Goal: Navigation & Orientation: Find specific page/section

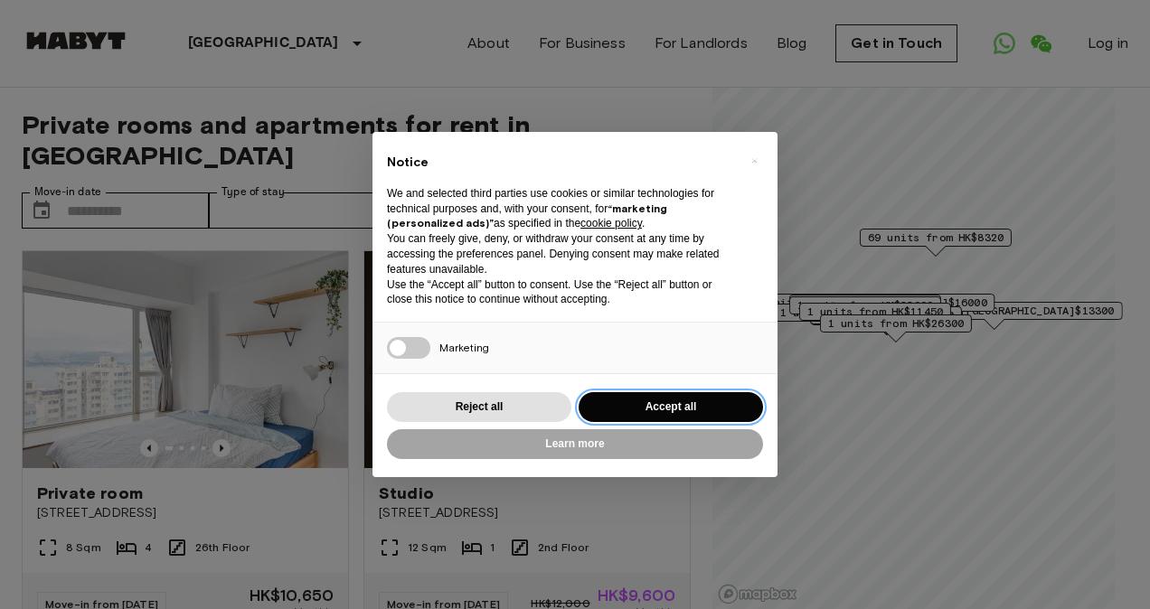
click at [692, 398] on button "Accept all" at bounding box center [670, 407] width 184 height 30
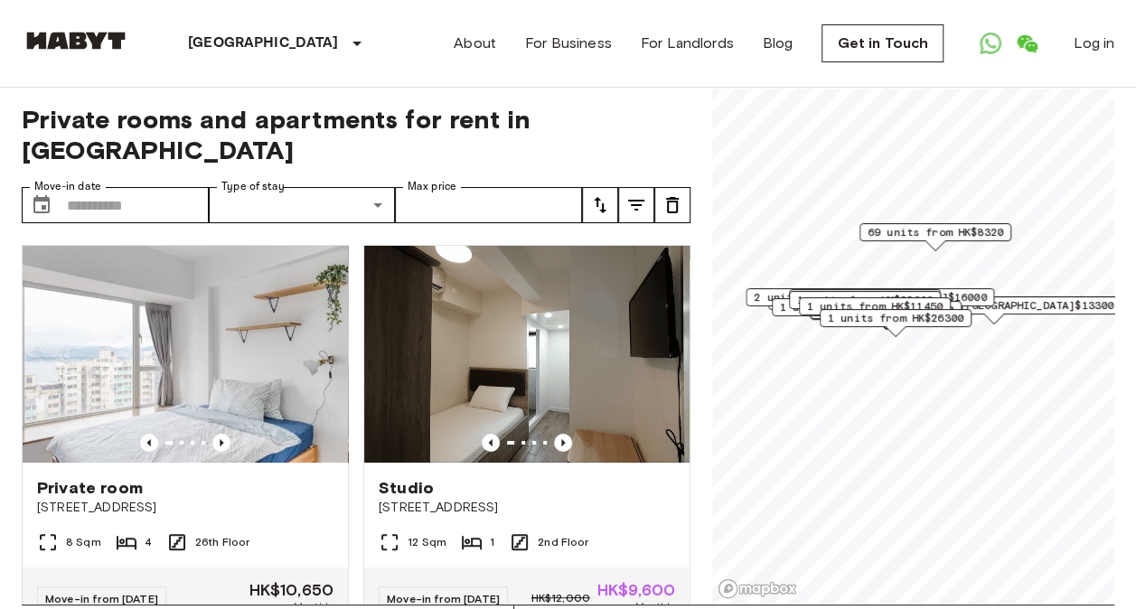
scroll to position [6, 0]
click at [496, 42] on link "About" at bounding box center [475, 44] width 42 height 22
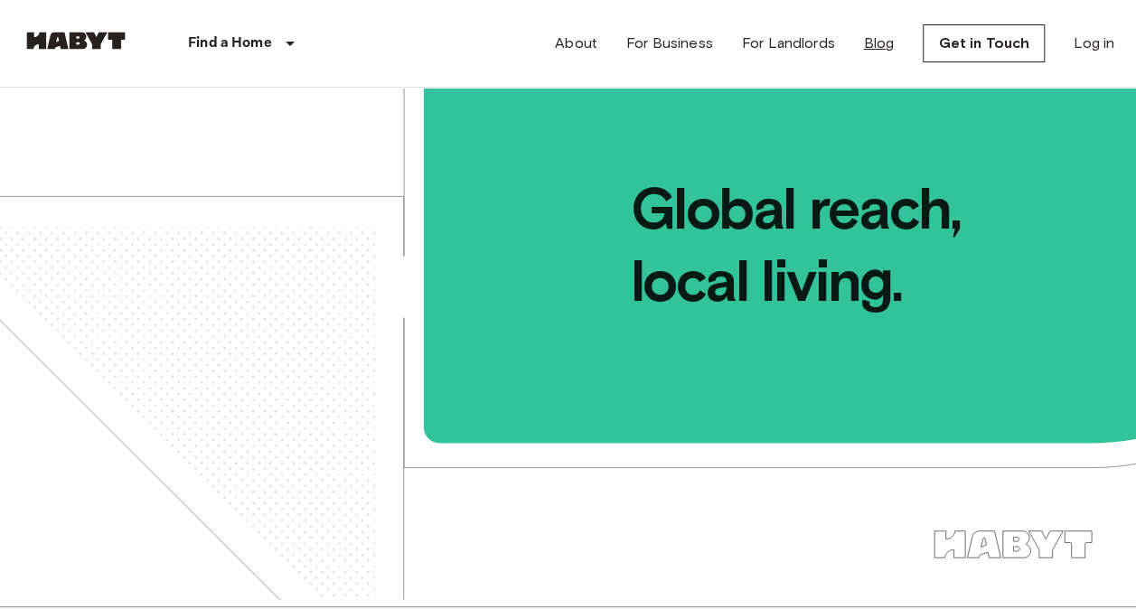
click at [872, 41] on link "Blog" at bounding box center [879, 44] width 31 height 22
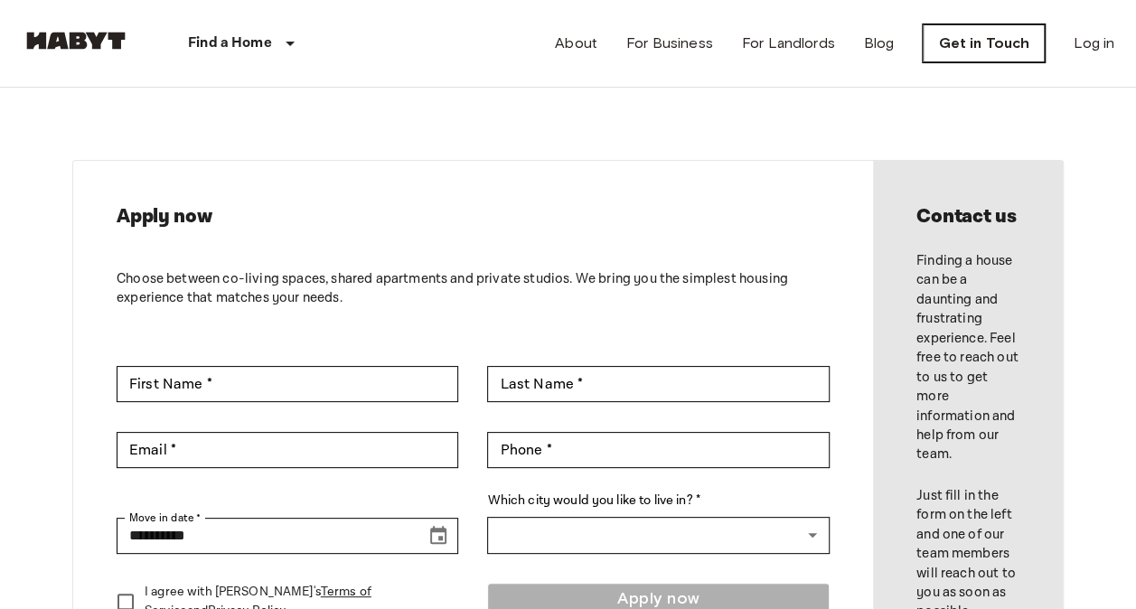
click at [1003, 51] on link "Get in Touch" at bounding box center [984, 43] width 122 height 38
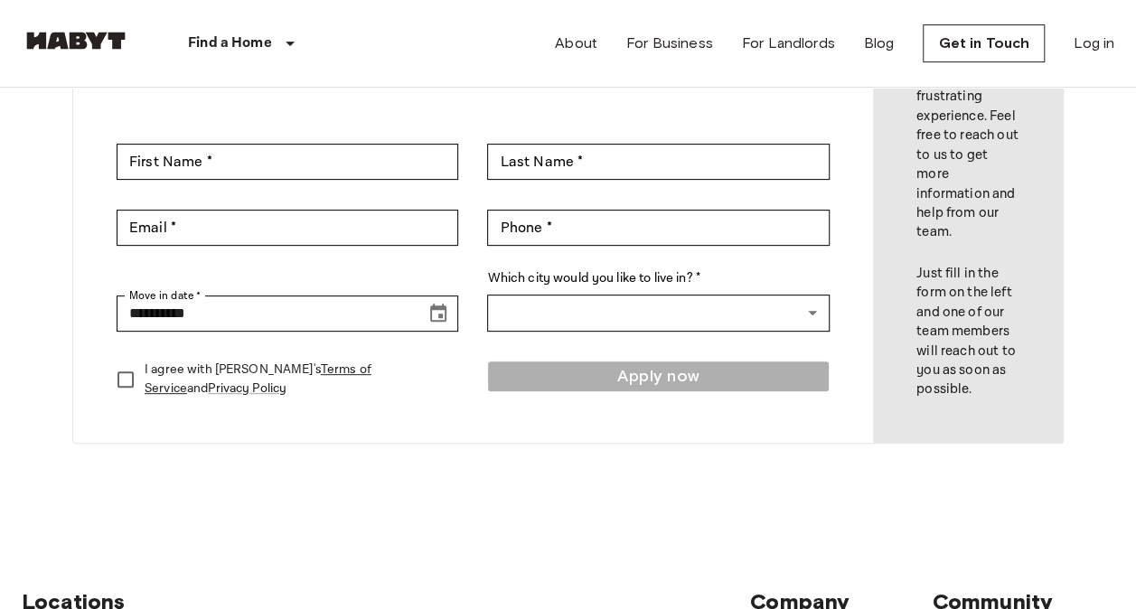
scroll to position [443, 0]
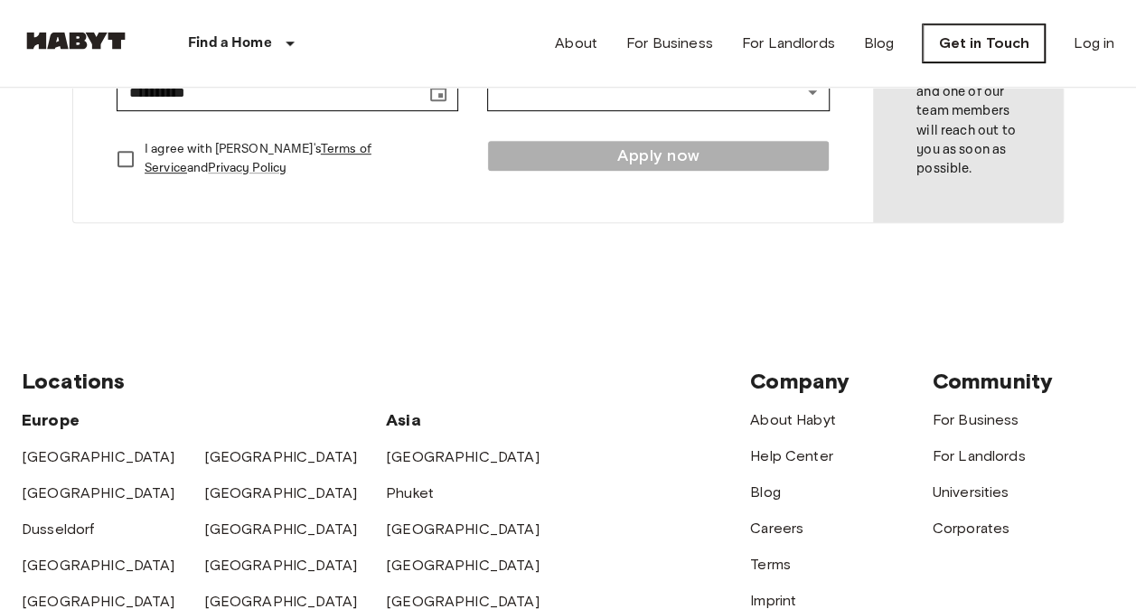
click at [973, 34] on link "Get in Touch" at bounding box center [984, 43] width 122 height 38
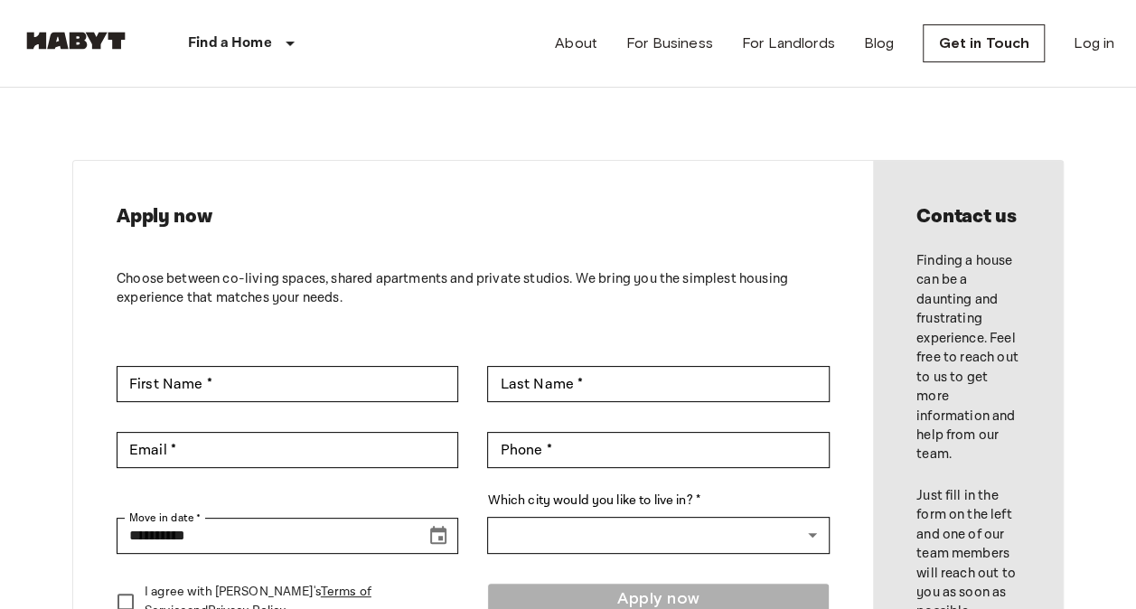
click at [1067, 90] on div "**********" at bounding box center [568, 413] width 1136 height 651
click at [579, 40] on link "About" at bounding box center [576, 44] width 42 height 22
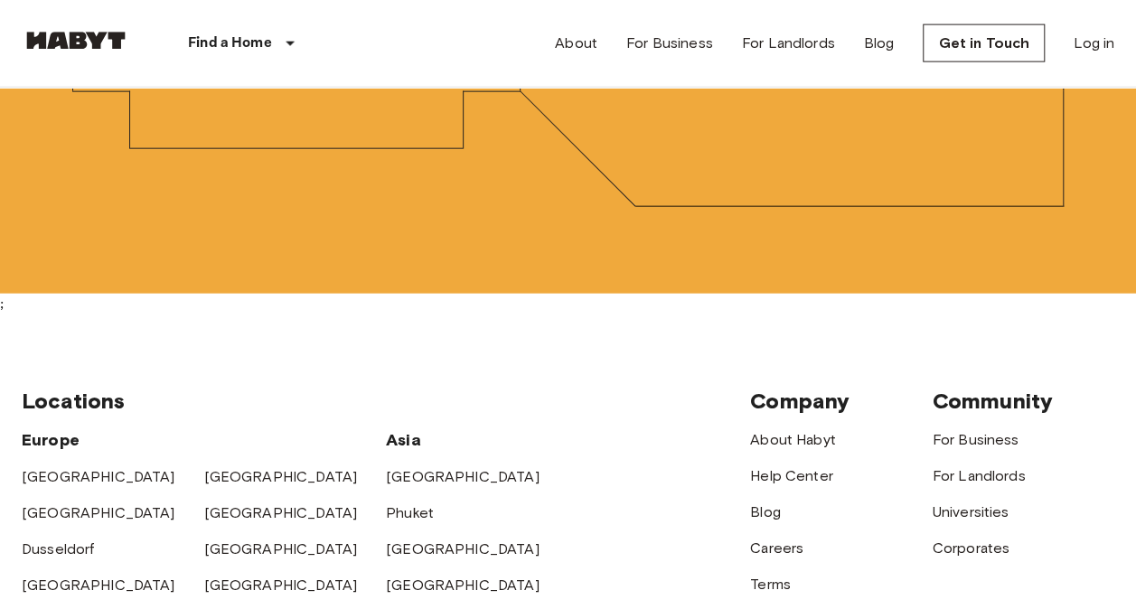
scroll to position [5520, 0]
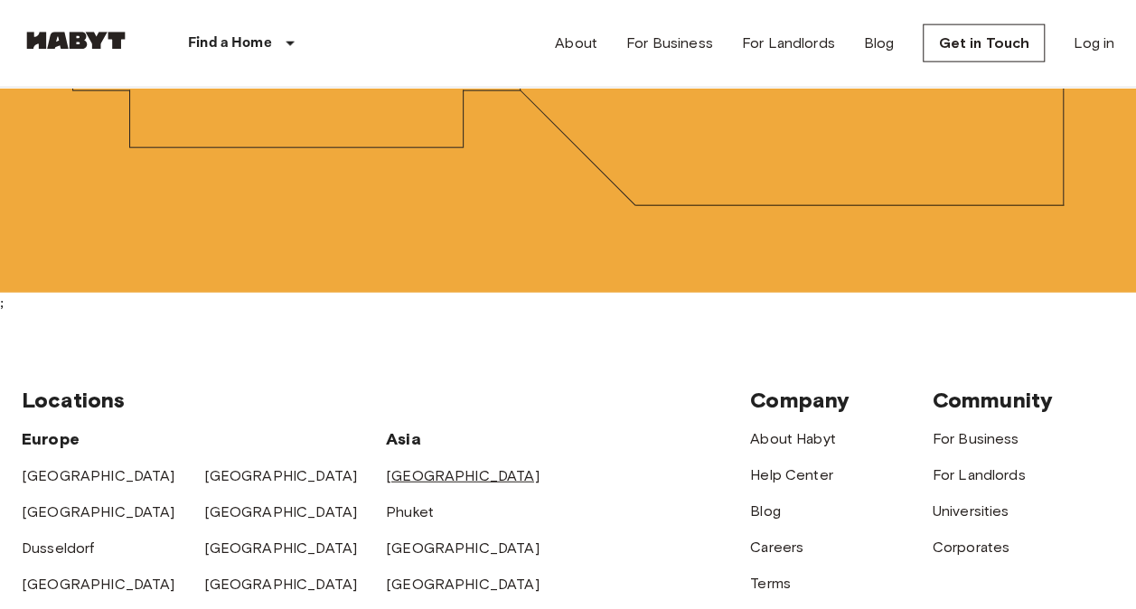
click at [436, 467] on link "[GEOGRAPHIC_DATA]" at bounding box center [463, 475] width 154 height 17
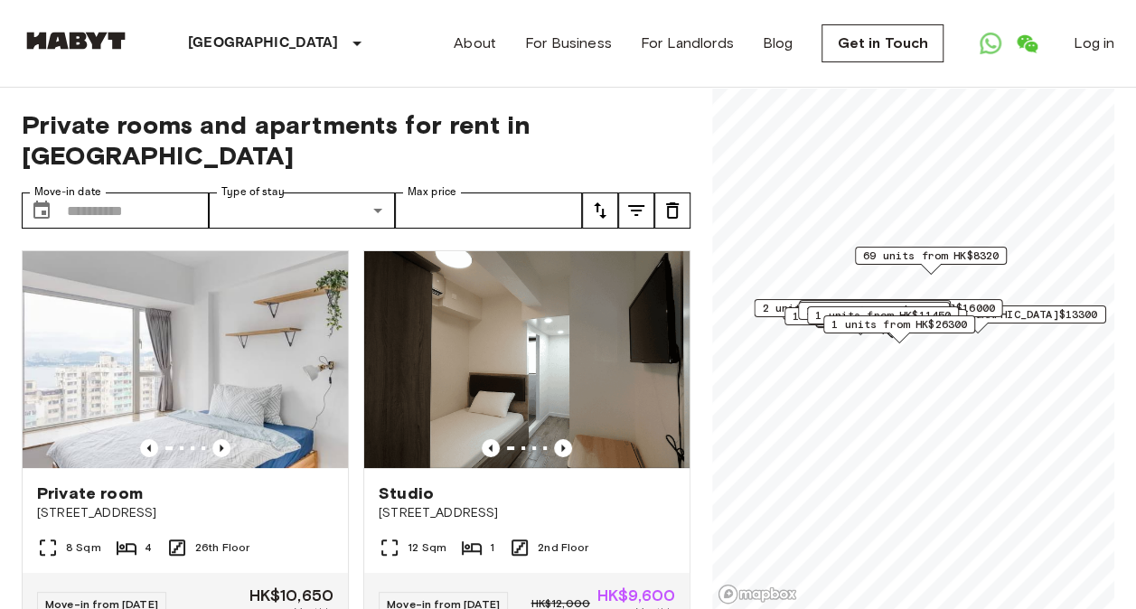
click at [992, 43] on icon "Open WhatsApp" at bounding box center [991, 44] width 22 height 22
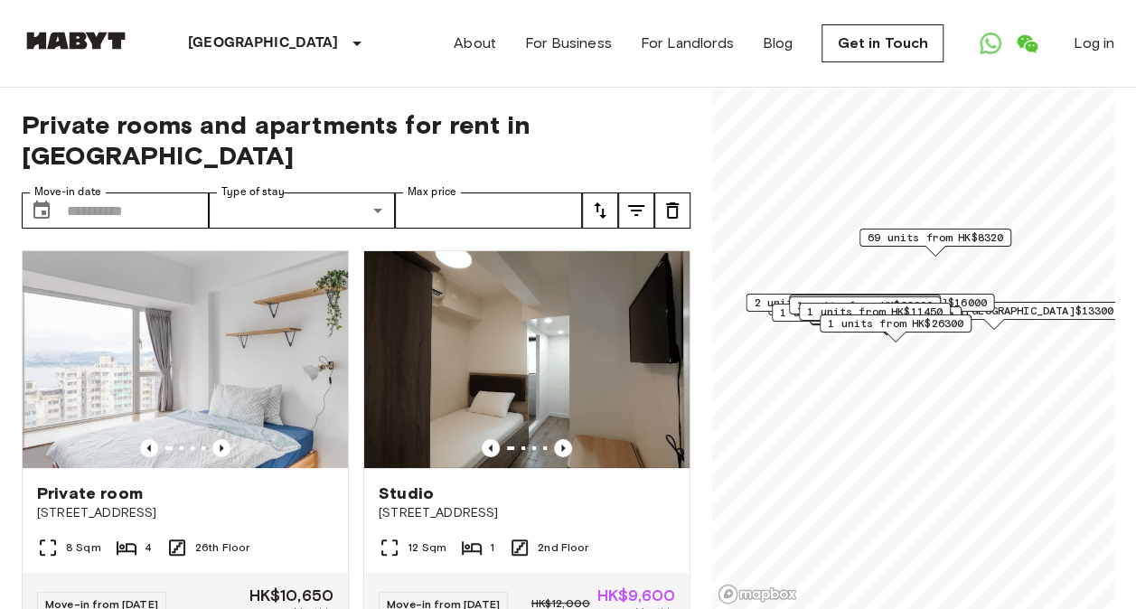
click at [1010, 40] on link "Open WeChat" at bounding box center [1027, 43] width 36 height 36
click at [472, 38] on link "About" at bounding box center [475, 44] width 42 height 22
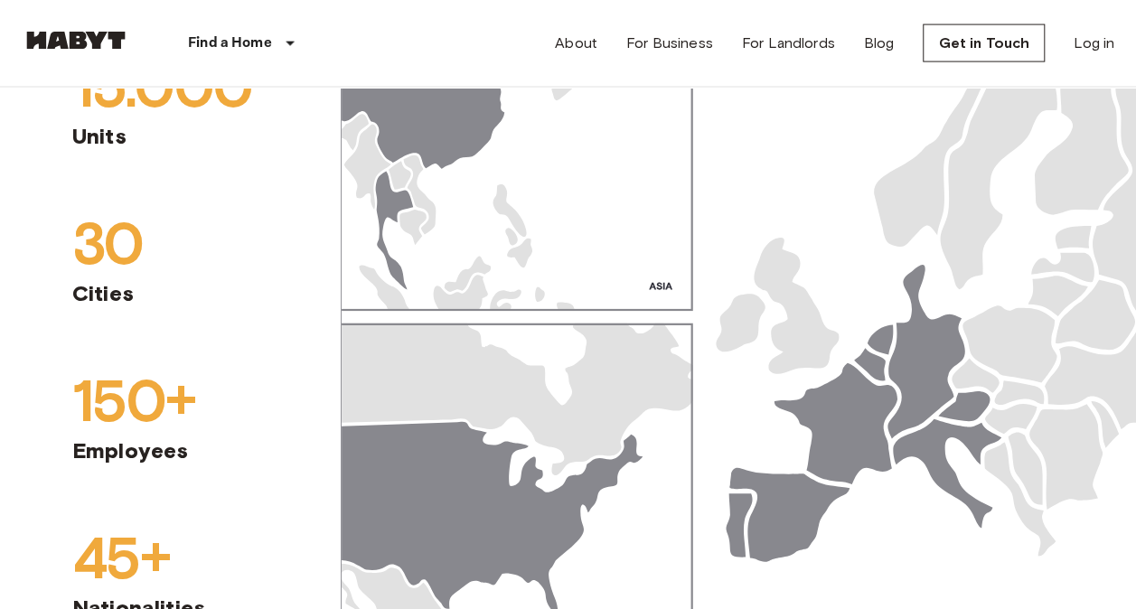
scroll to position [1964, 0]
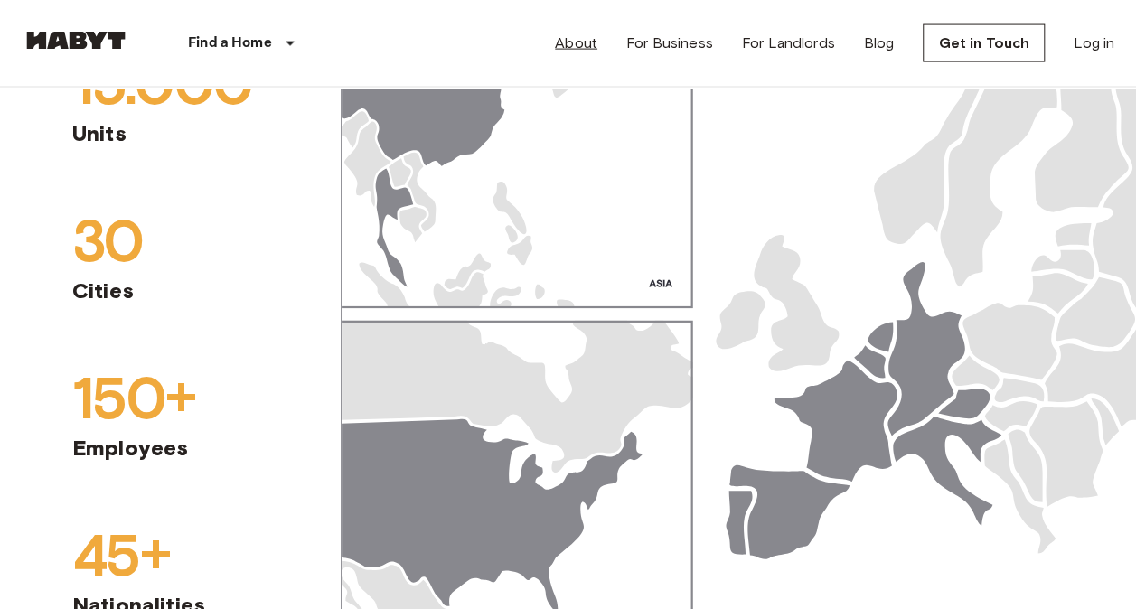
click at [572, 36] on link "About" at bounding box center [576, 44] width 42 height 22
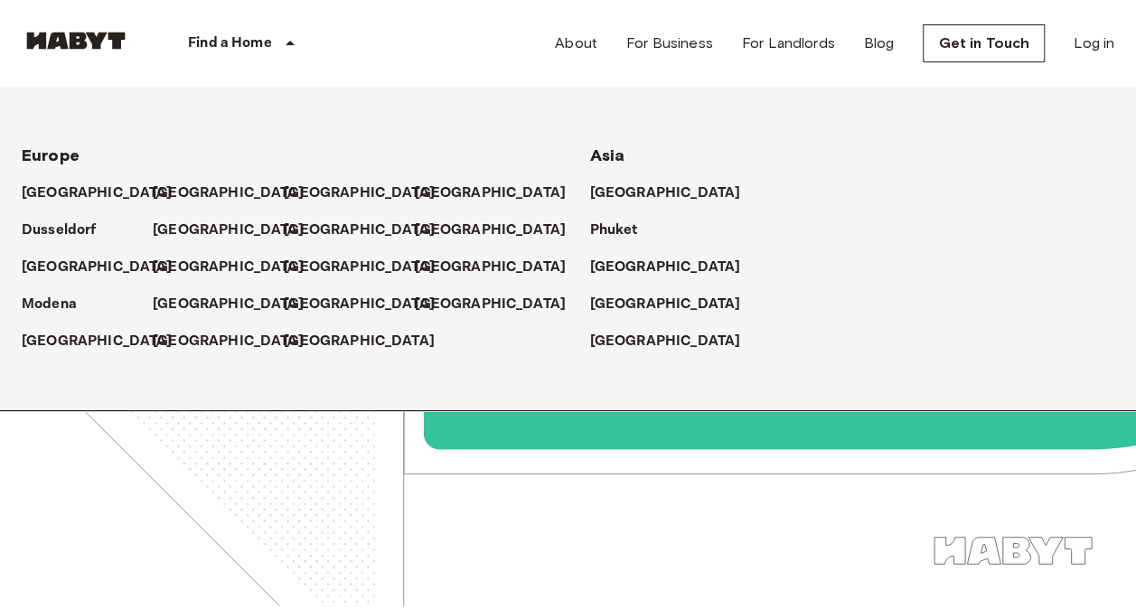
click at [276, 35] on div "Find a Home" at bounding box center [244, 43] width 229 height 87
click at [646, 194] on p "[GEOGRAPHIC_DATA]" at bounding box center [669, 194] width 151 height 22
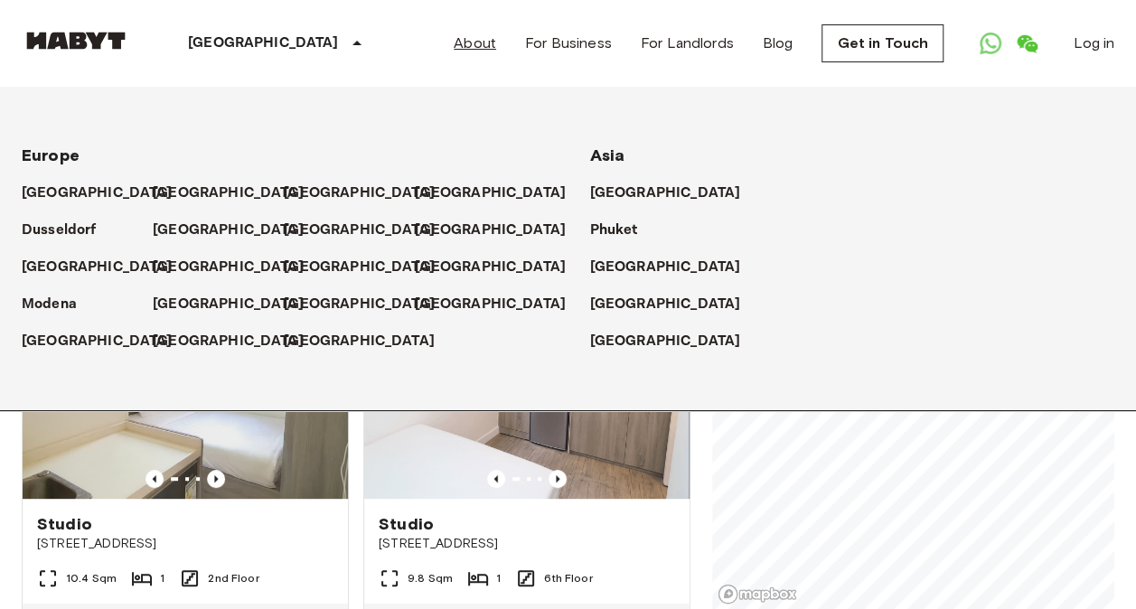
click at [493, 40] on link "About" at bounding box center [475, 44] width 42 height 22
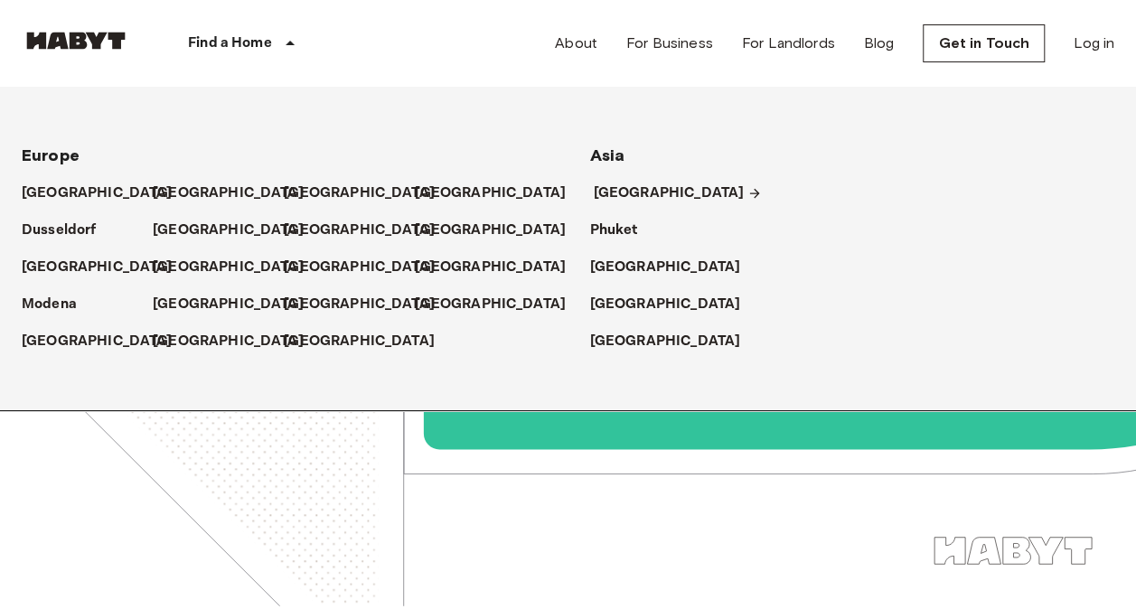
click at [609, 196] on p "[GEOGRAPHIC_DATA]" at bounding box center [669, 194] width 151 height 22
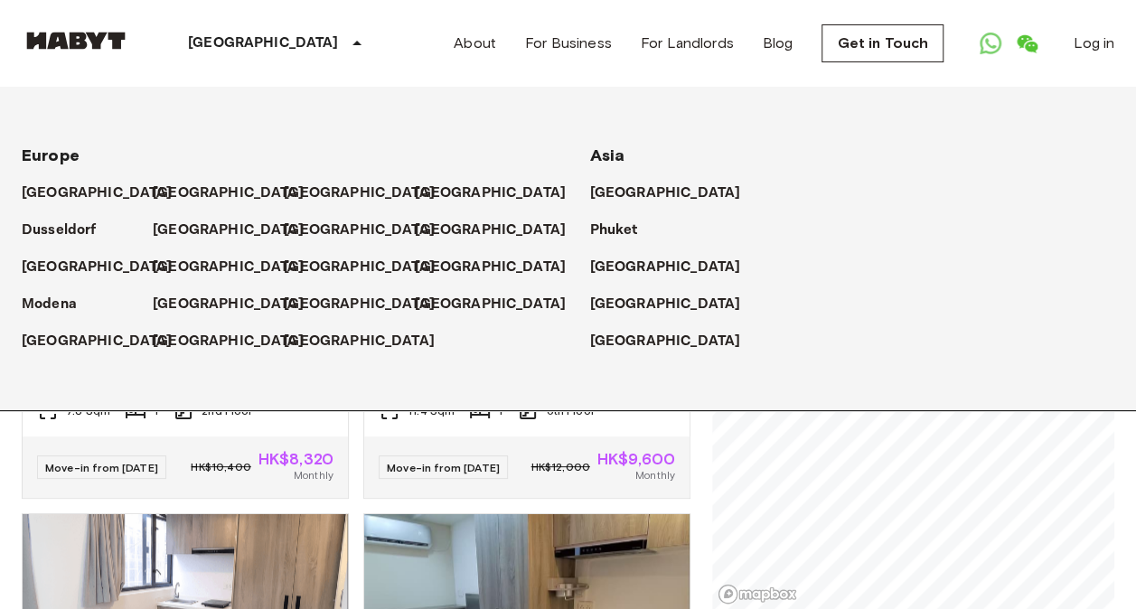
click at [711, 437] on div "Private rooms and apartments for rent in Hong Kong Move-in date ​ Move-in date …" at bounding box center [568, 349] width 1093 height 522
click at [615, 174] on div "[GEOGRAPHIC_DATA]" at bounding box center [852, 185] width 525 height 37
click at [607, 192] on p "[GEOGRAPHIC_DATA]" at bounding box center [669, 194] width 151 height 22
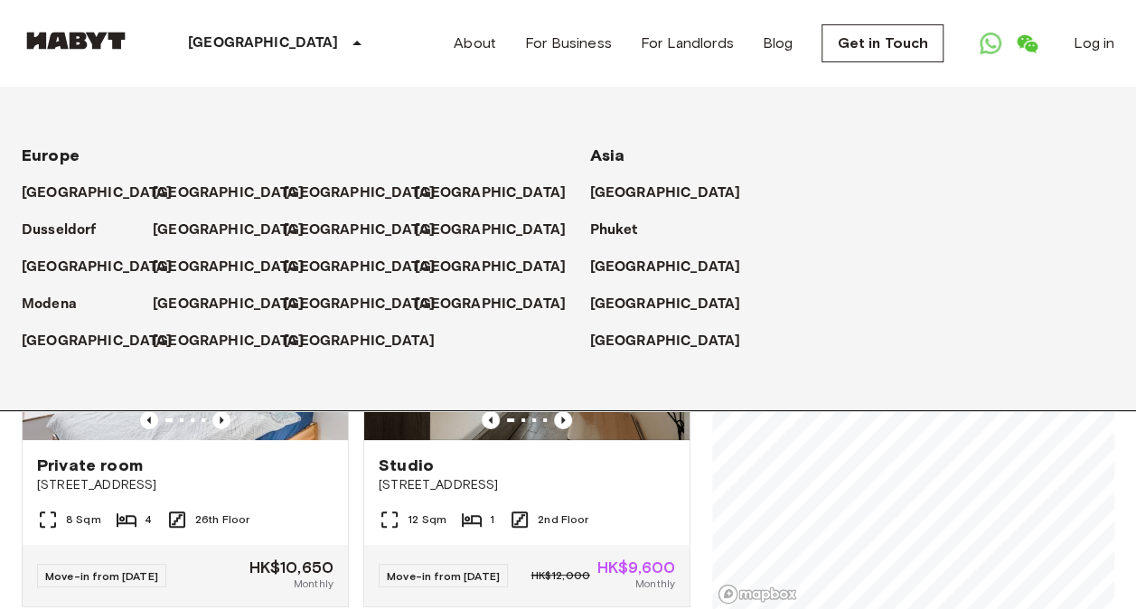
scroll to position [18, 0]
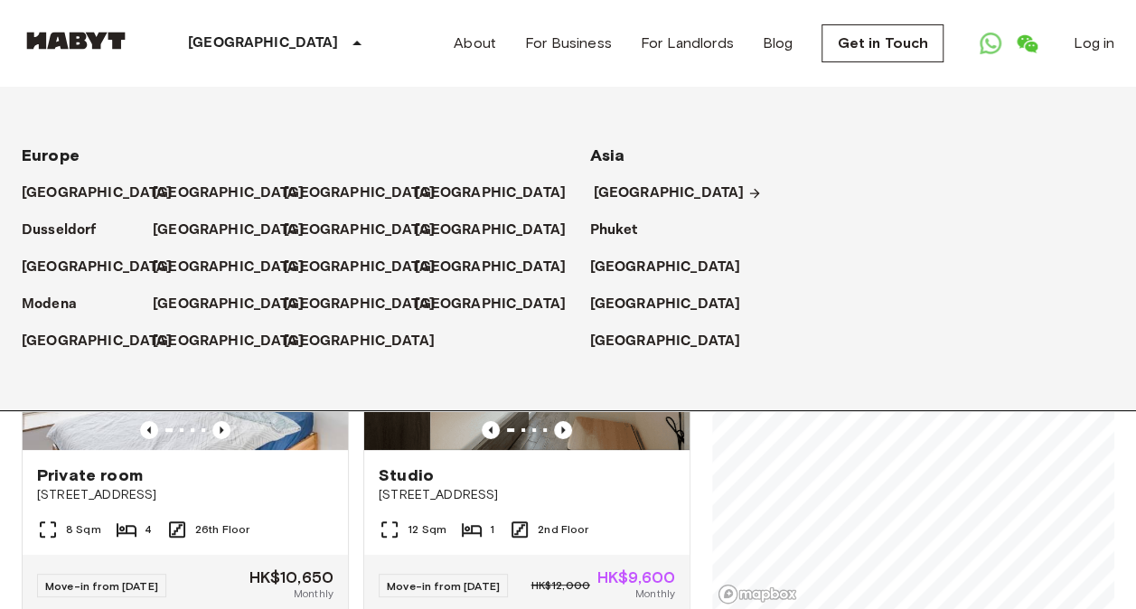
click at [602, 183] on p "[GEOGRAPHIC_DATA]" at bounding box center [669, 194] width 151 height 22
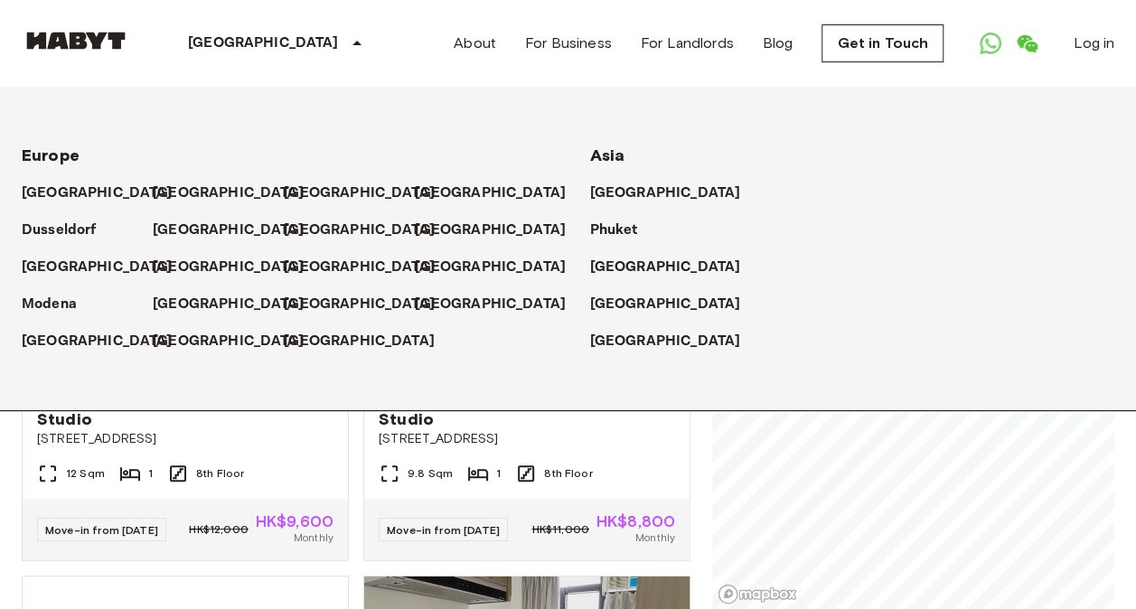
scroll to position [6685, 0]
